Goal: Task Accomplishment & Management: Manage account settings

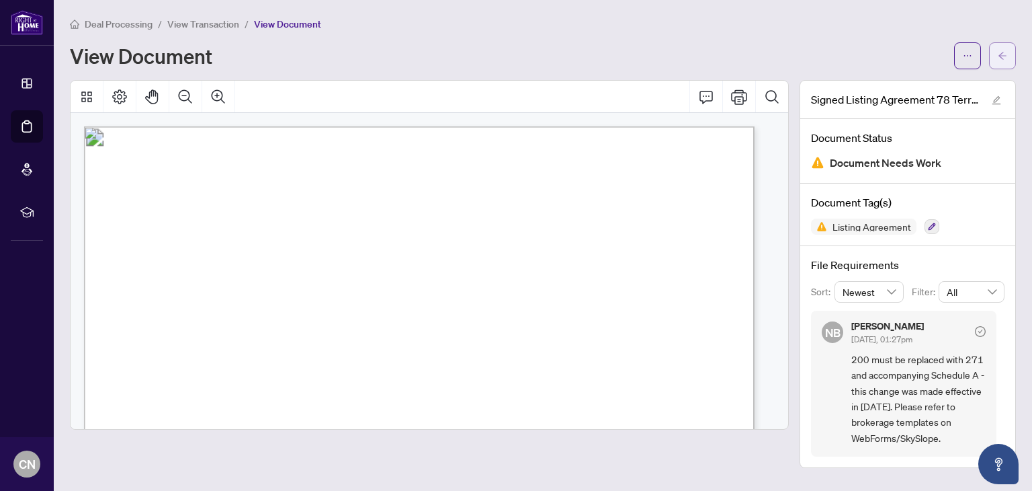
click at [989, 56] on button "button" at bounding box center [1002, 55] width 27 height 27
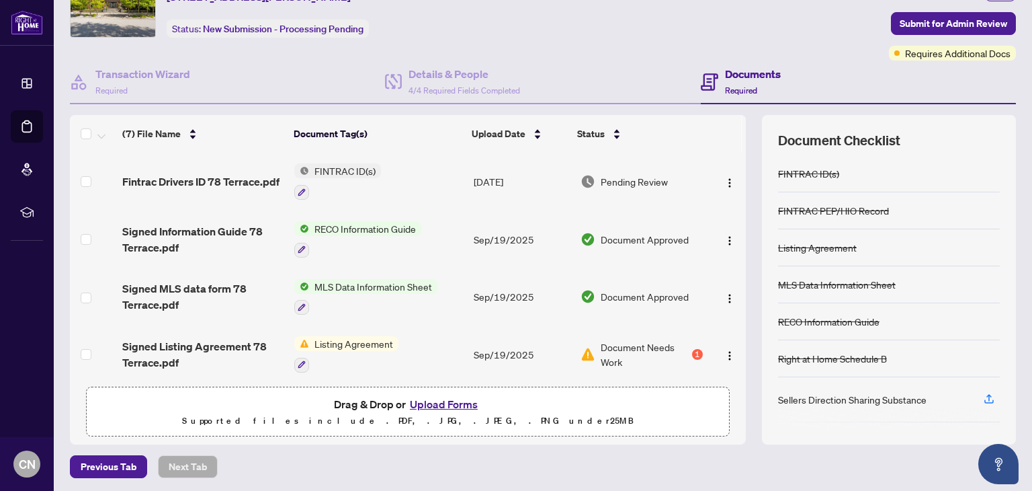
scroll to position [71, 0]
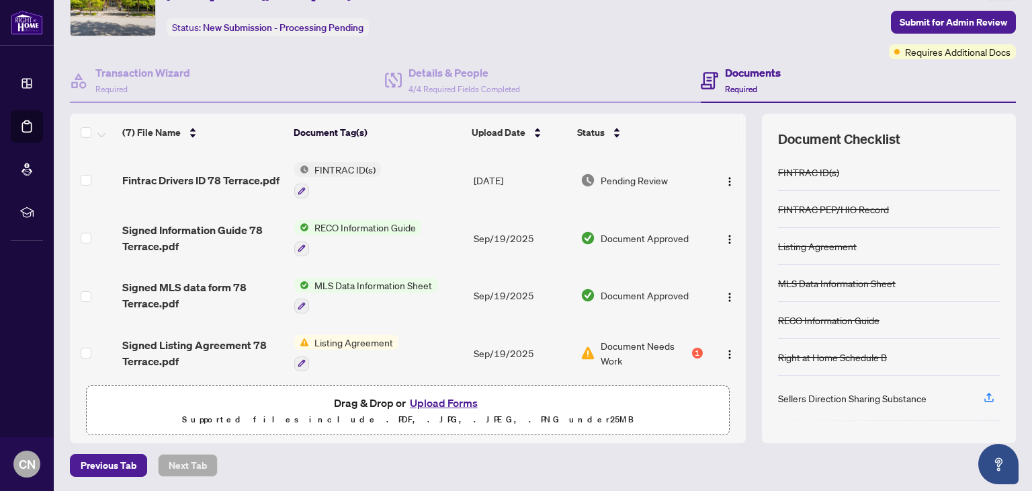
click at [439, 397] on button "Upload Forms" at bounding box center [444, 402] width 76 height 17
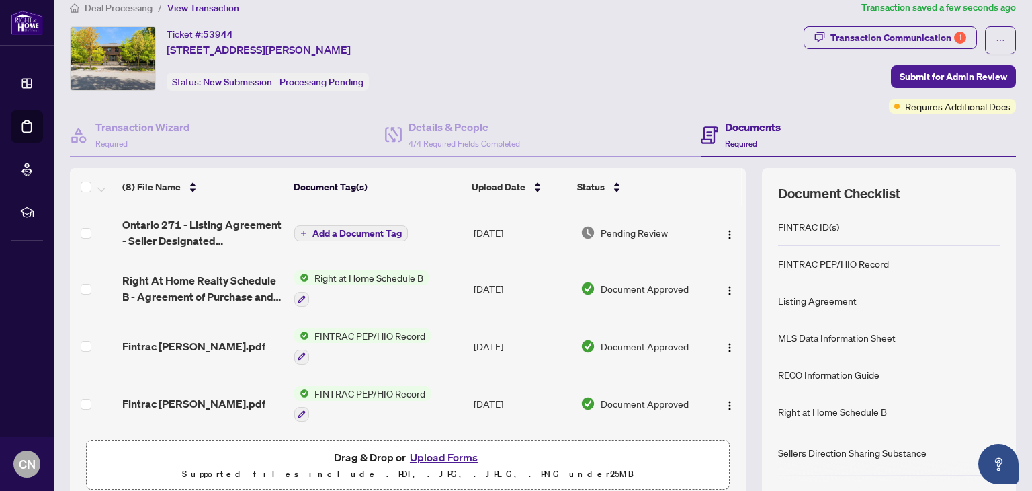
scroll to position [3, 0]
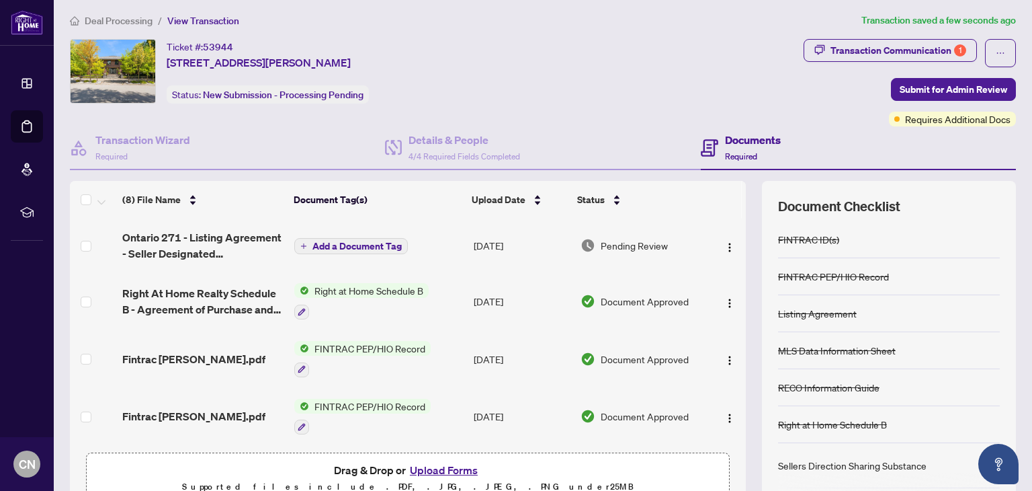
click at [353, 241] on span "Add a Document Tag" at bounding box center [356, 245] width 89 height 9
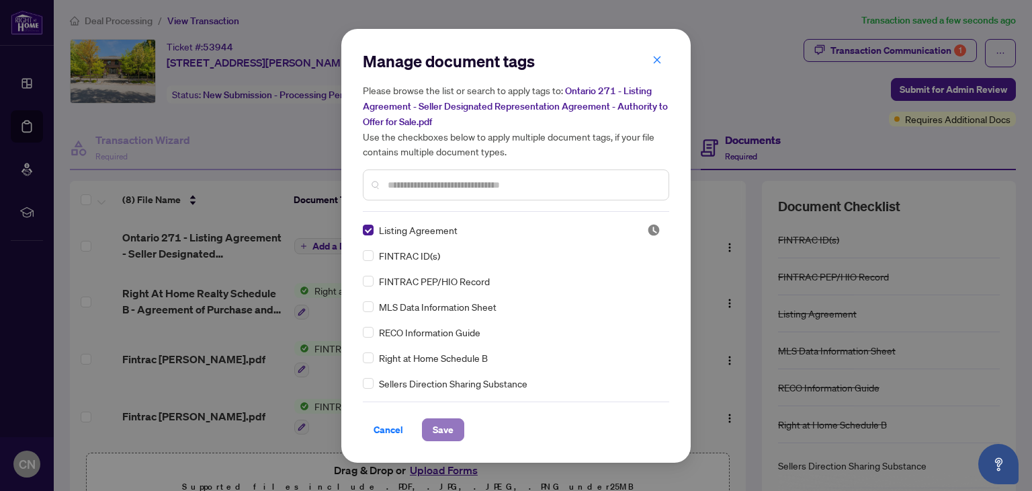
click at [442, 423] on span "Save" at bounding box center [443, 430] width 21 height 22
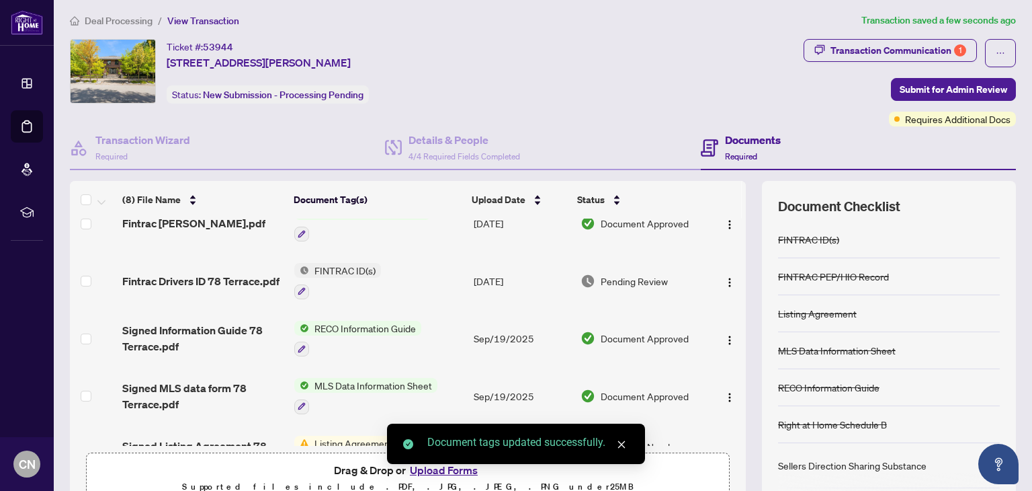
scroll to position [230, 0]
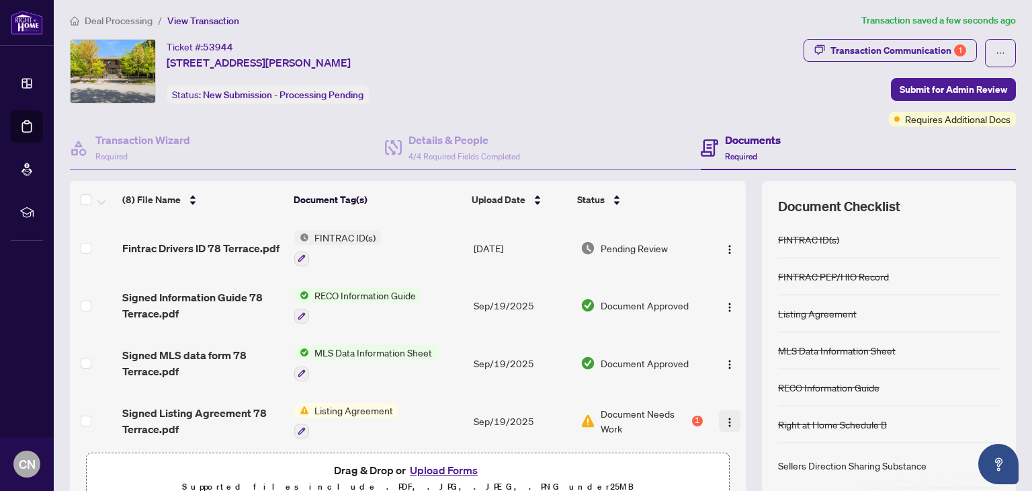
click at [724, 417] on img "button" at bounding box center [729, 422] width 11 height 11
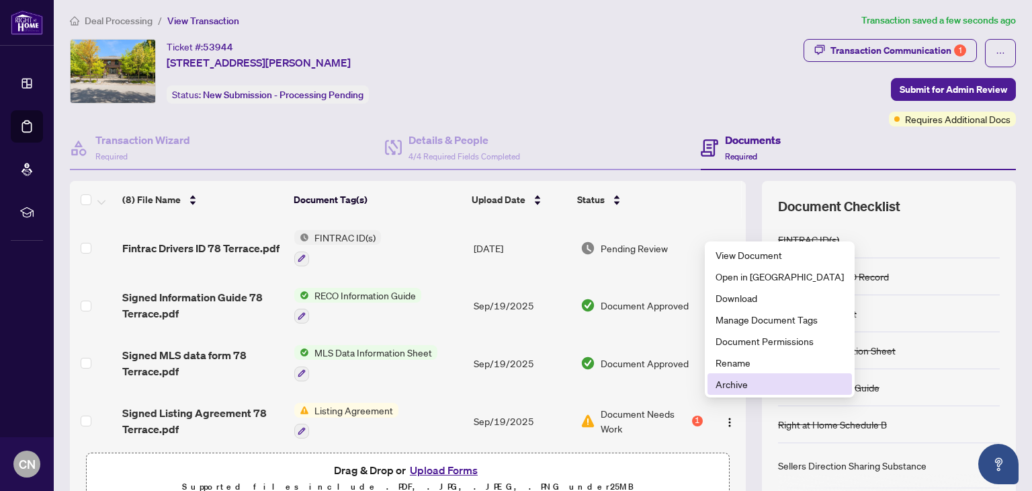
click at [736, 387] on span "Archive" at bounding box center [780, 383] width 128 height 15
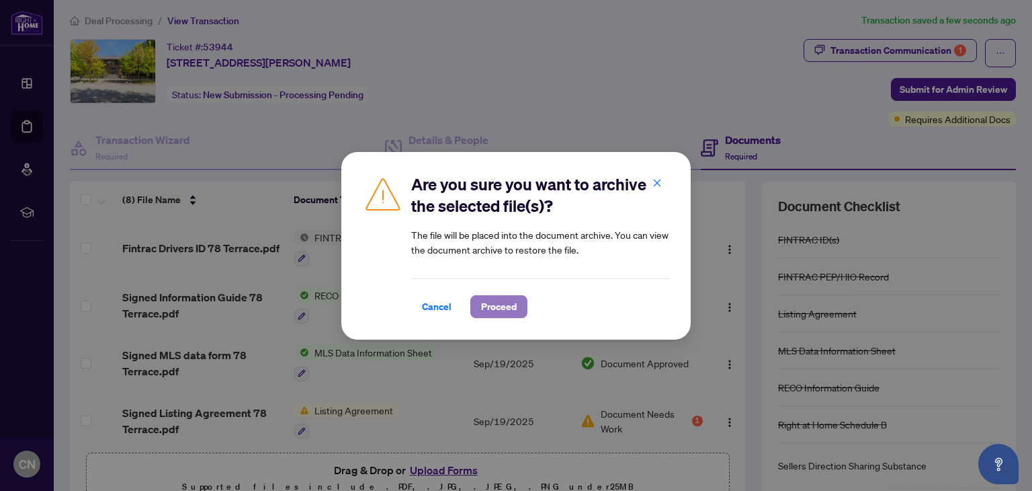
click at [513, 303] on span "Proceed" at bounding box center [499, 307] width 36 height 22
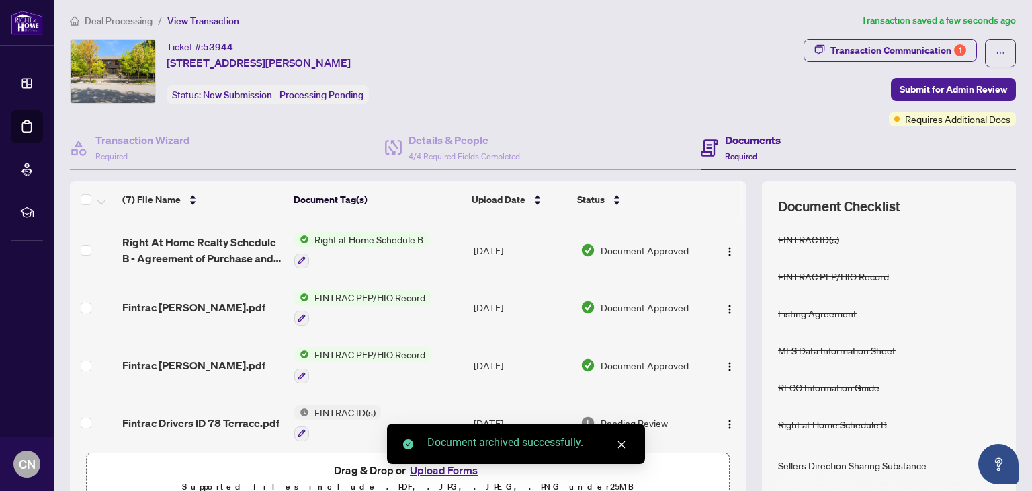
scroll to position [0, 0]
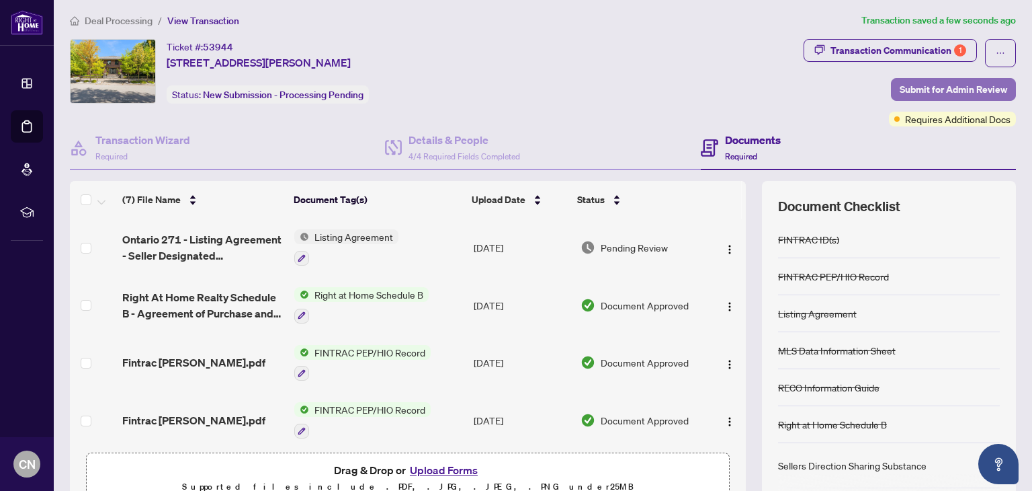
click at [933, 79] on span "Submit for Admin Review" at bounding box center [954, 90] width 108 height 22
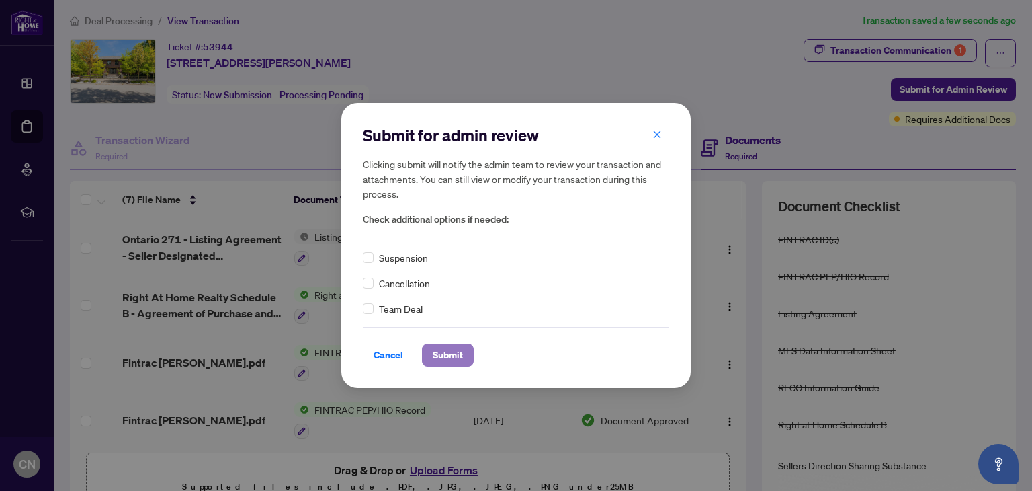
click at [450, 350] on span "Submit" at bounding box center [448, 355] width 30 height 22
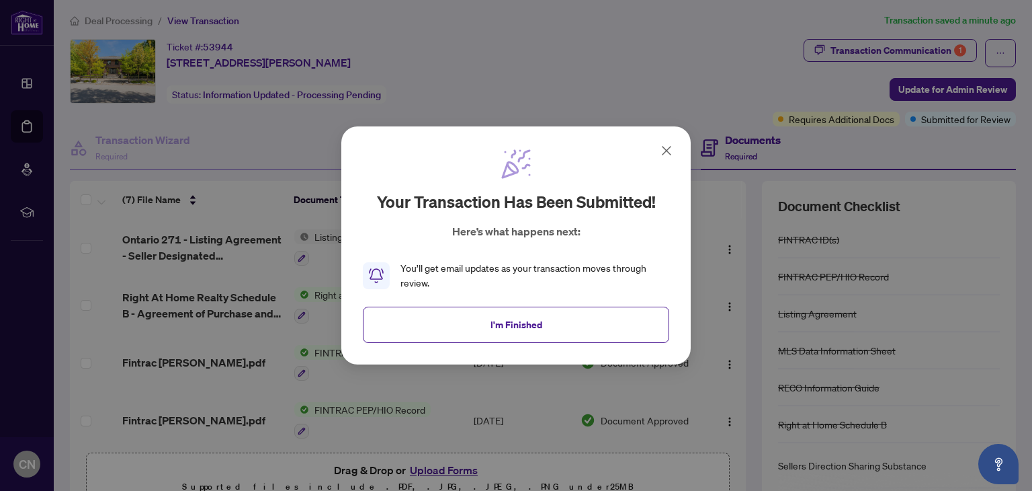
click at [664, 151] on icon at bounding box center [667, 150] width 16 height 16
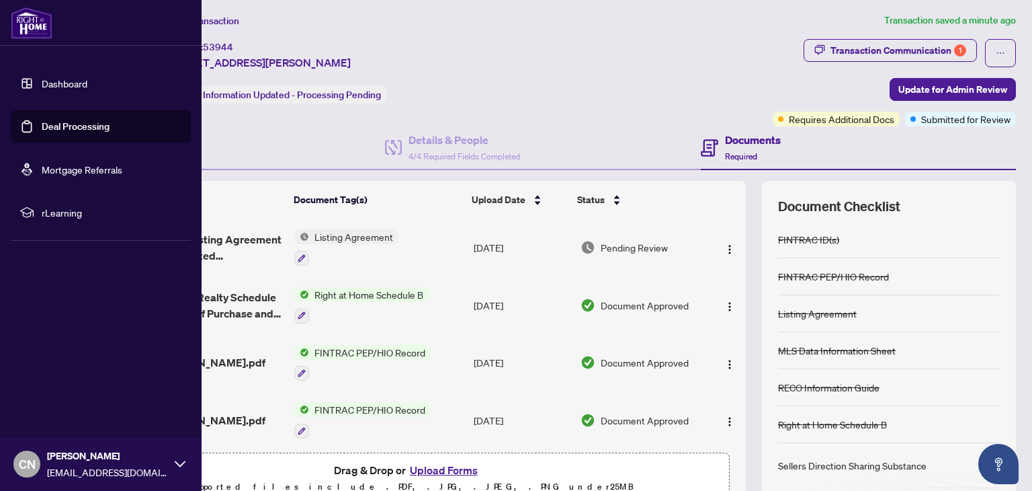
click at [65, 122] on link "Deal Processing" at bounding box center [76, 126] width 68 height 12
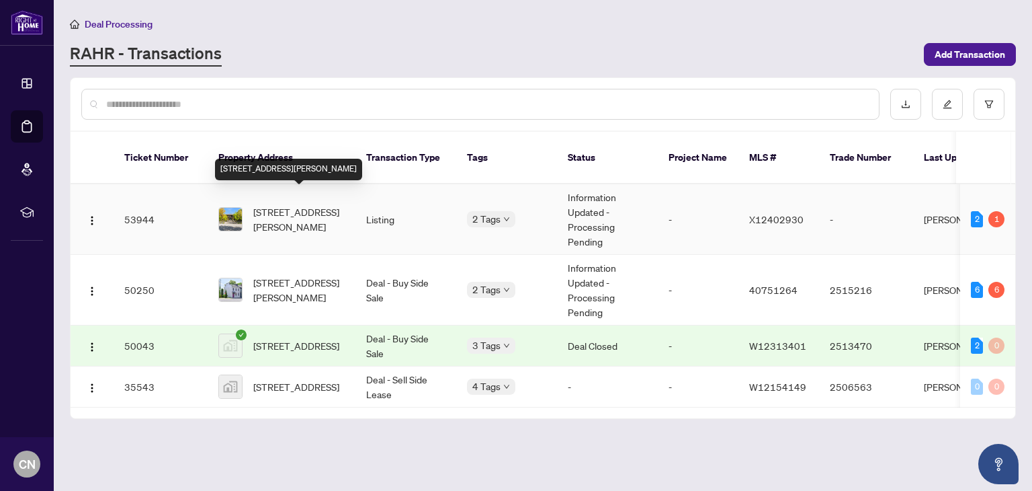
click at [263, 204] on span "[STREET_ADDRESS][PERSON_NAME]" at bounding box center [298, 219] width 91 height 30
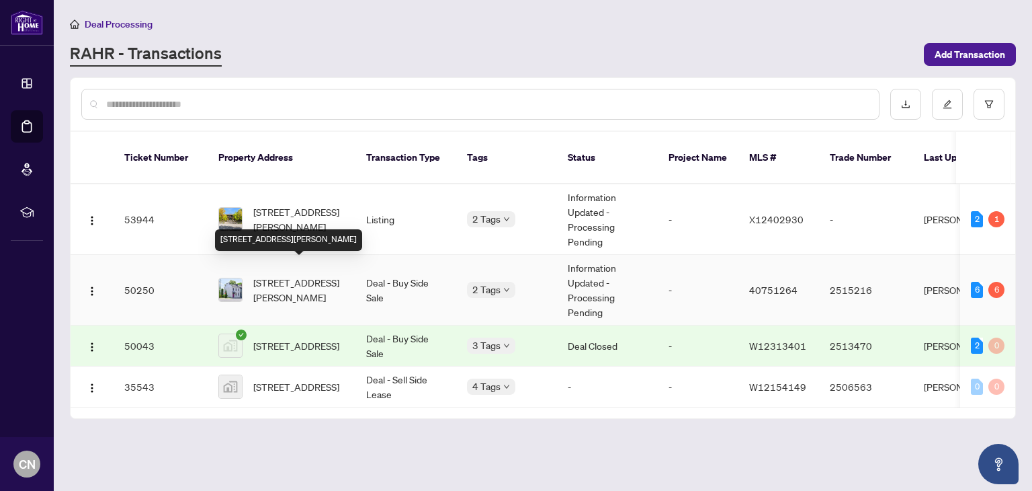
click at [275, 275] on span "[STREET_ADDRESS][PERSON_NAME]" at bounding box center [298, 290] width 91 height 30
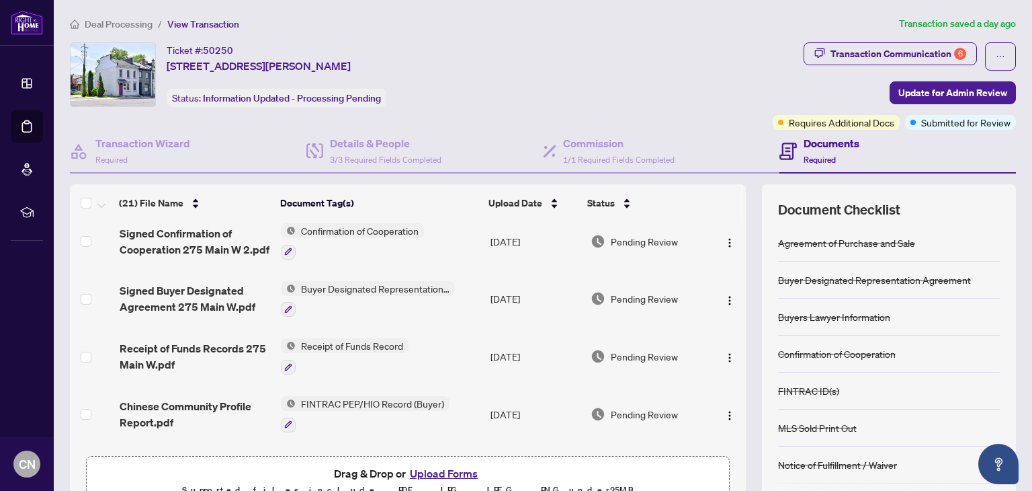
scroll to position [134, 0]
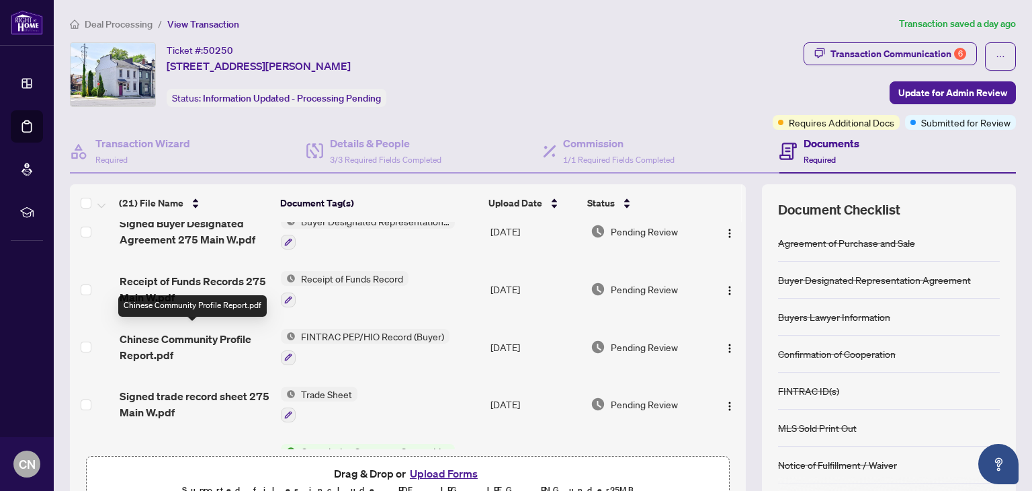
click at [196, 331] on span "Chinese Community Profile Report.pdf" at bounding box center [195, 347] width 151 height 32
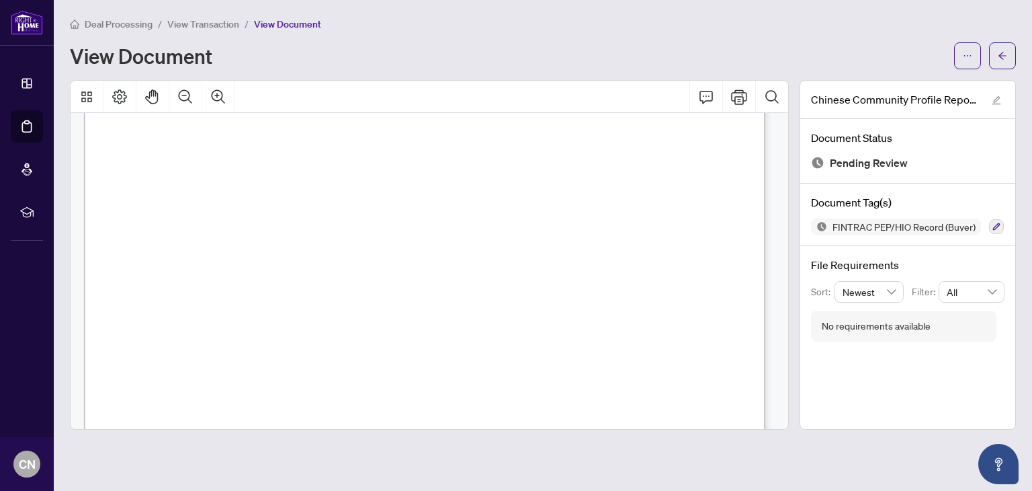
scroll to position [941, 0]
